Goal: Task Accomplishment & Management: Manage account settings

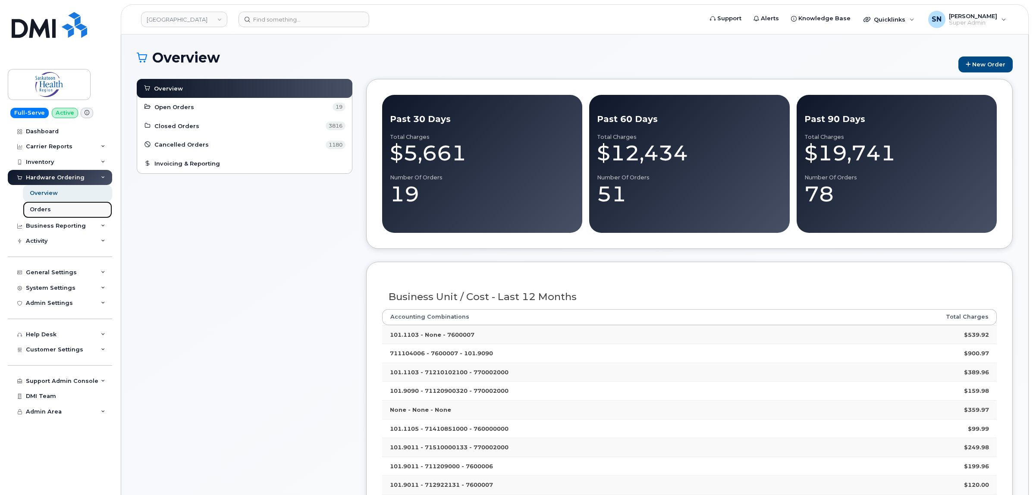
click at [39, 210] on div "Orders" at bounding box center [40, 210] width 21 height 8
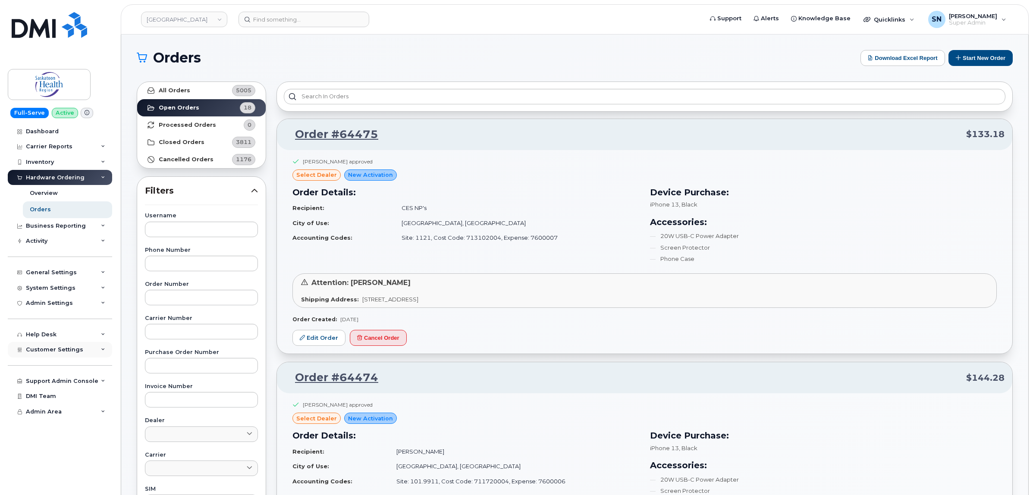
click at [58, 352] on span "Customer Settings" at bounding box center [54, 349] width 57 height 6
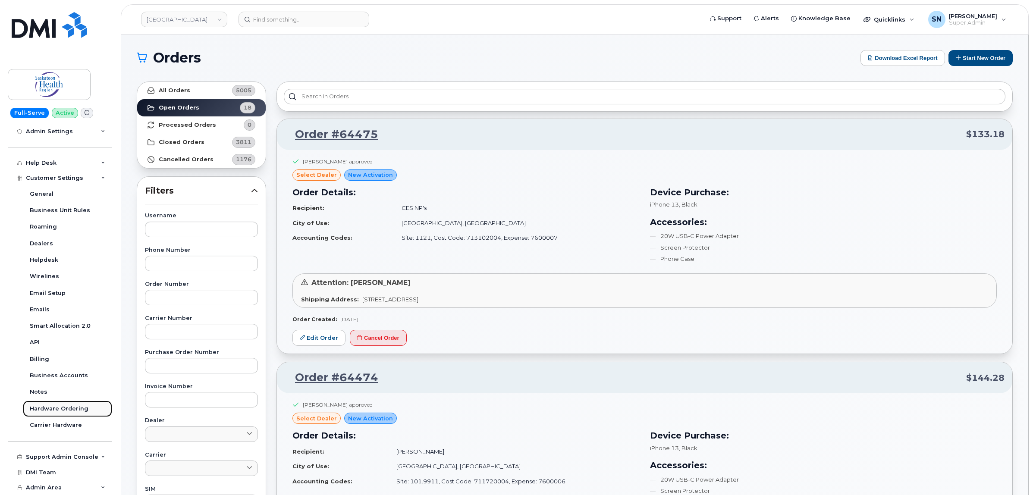
click at [71, 411] on div "Hardware Ordering" at bounding box center [59, 409] width 59 height 8
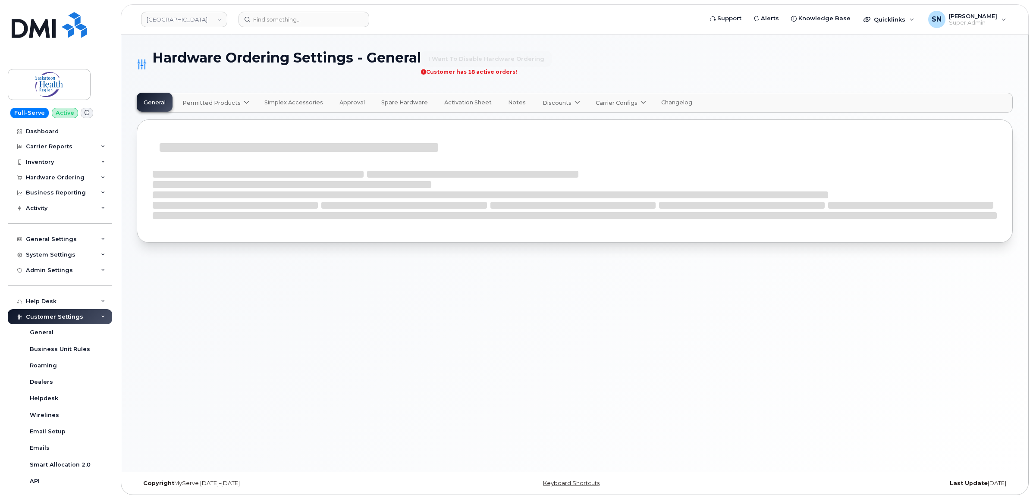
select select "admins"
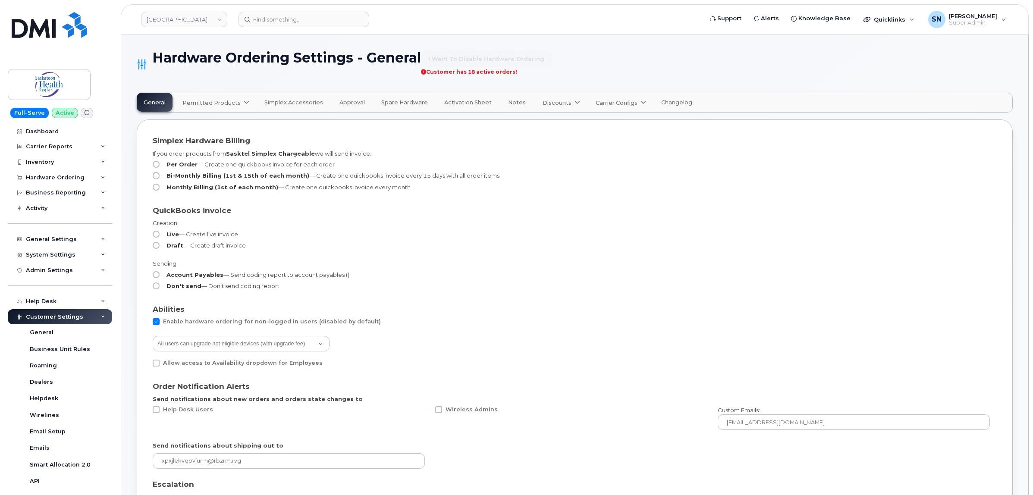
drag, startPoint x: 230, startPoint y: 105, endPoint x: 230, endPoint y: 110, distance: 5.2
click at [230, 105] on span "Permitted Products" at bounding box center [211, 103] width 58 height 8
click at [219, 125] on span "available" at bounding box center [234, 124] width 30 height 10
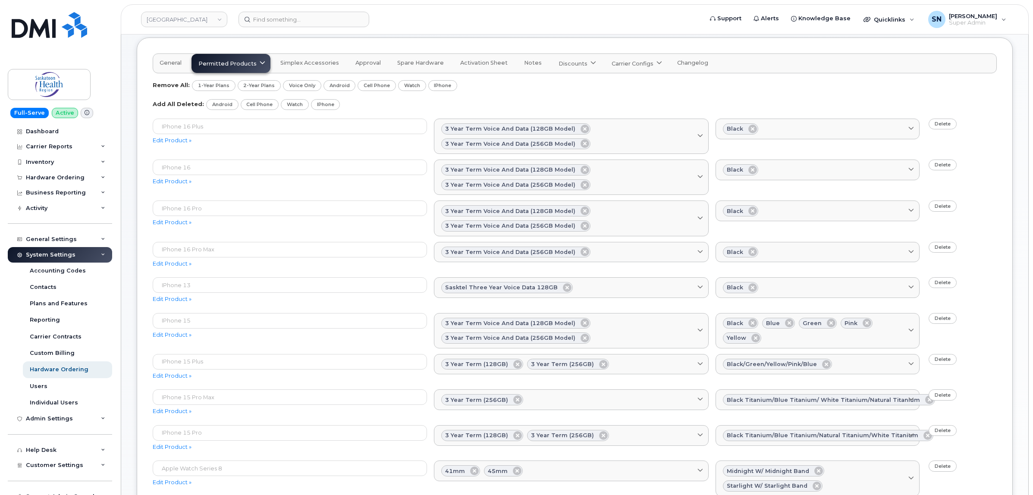
scroll to position [54, 0]
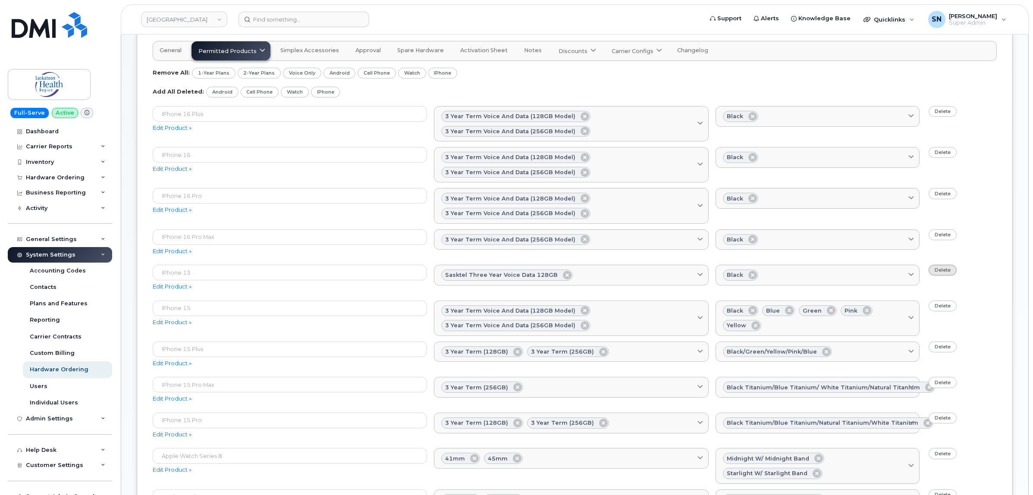
click at [941, 268] on link "Delete" at bounding box center [943, 270] width 28 height 11
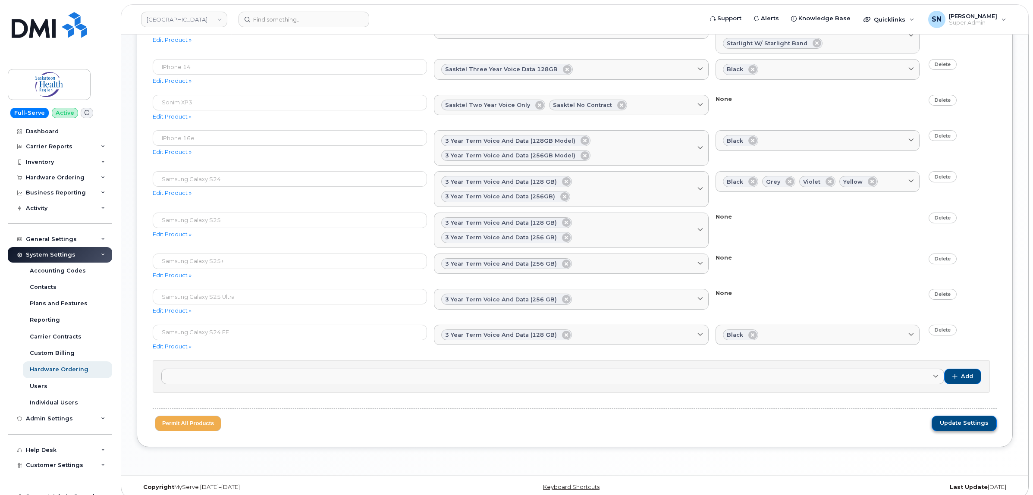
click at [963, 419] on span "Update Settings" at bounding box center [964, 423] width 49 height 8
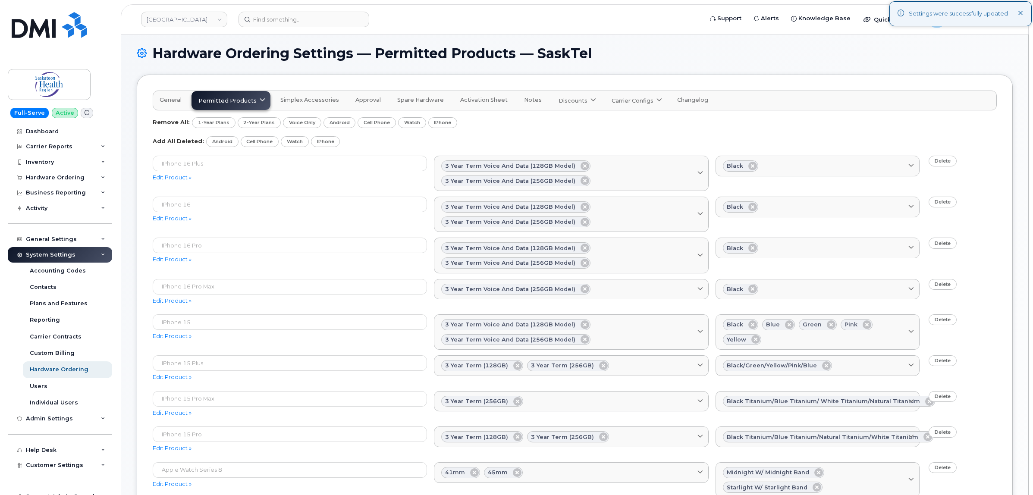
scroll to position [490, 0]
